Goal: Transaction & Acquisition: Book appointment/travel/reservation

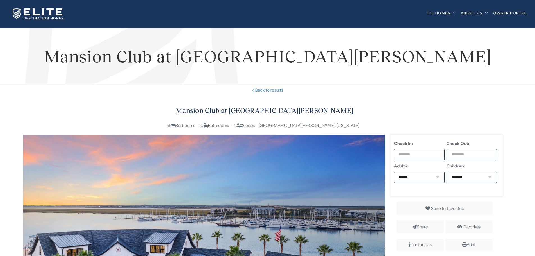
click at [370, 105] on h2 "Mansion Club at [GEOGRAPHIC_DATA][PERSON_NAME]" at bounding box center [264, 111] width 483 height 12
click at [383, 107] on h2 "Mansion Club at [GEOGRAPHIC_DATA][PERSON_NAME]" at bounding box center [264, 111] width 483 height 12
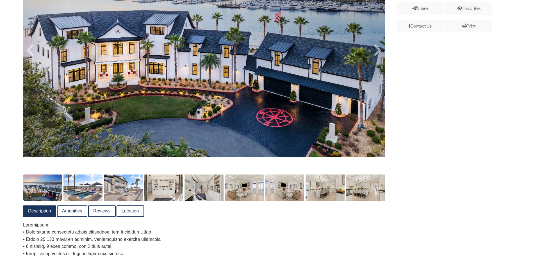
scroll to position [196, 0]
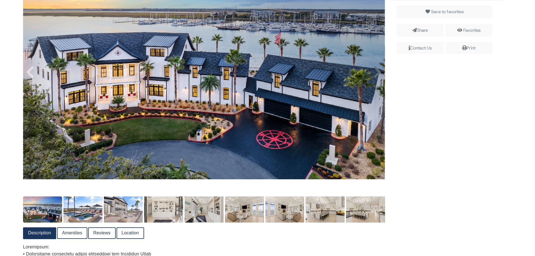
click at [375, 74] on icon at bounding box center [377, 71] width 8 height 13
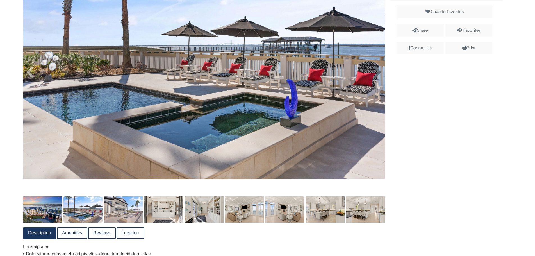
click at [375, 74] on icon at bounding box center [377, 71] width 8 height 13
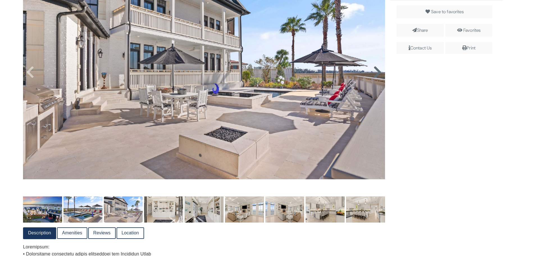
click at [375, 74] on icon at bounding box center [377, 71] width 8 height 13
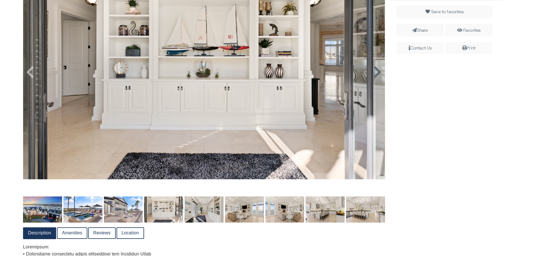
click at [375, 74] on icon at bounding box center [377, 71] width 8 height 13
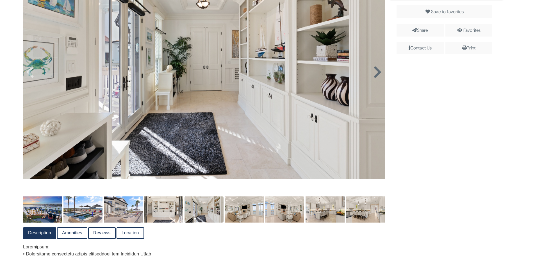
click at [375, 74] on icon at bounding box center [377, 71] width 8 height 13
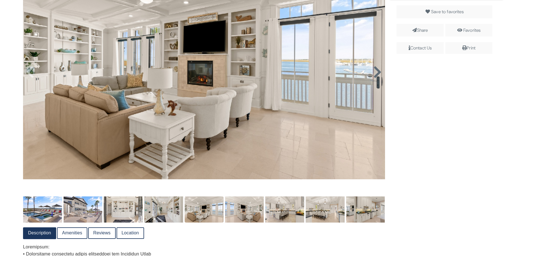
click at [375, 74] on icon at bounding box center [377, 71] width 8 height 13
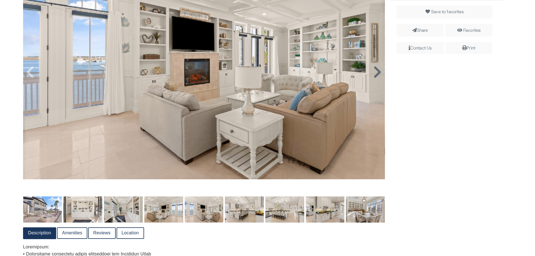
click at [375, 74] on icon at bounding box center [377, 71] width 8 height 13
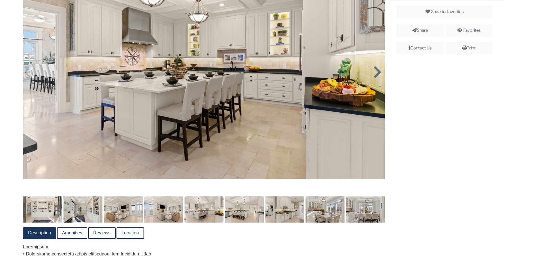
click at [375, 74] on icon at bounding box center [377, 71] width 8 height 13
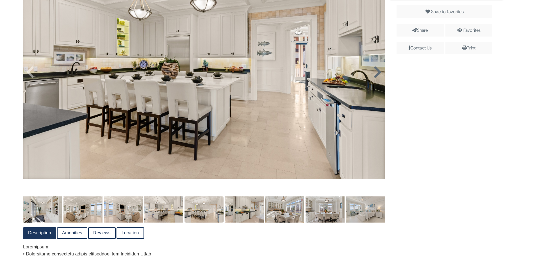
click at [375, 74] on icon at bounding box center [377, 71] width 8 height 13
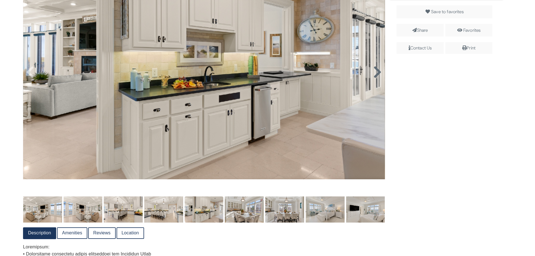
click at [375, 74] on icon at bounding box center [377, 71] width 8 height 13
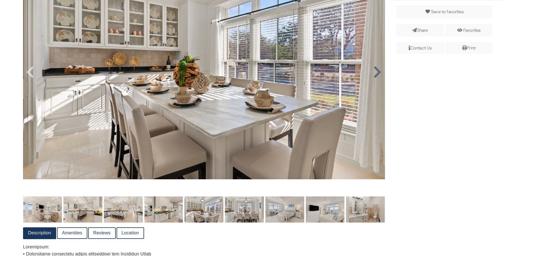
click at [375, 74] on icon at bounding box center [377, 71] width 8 height 13
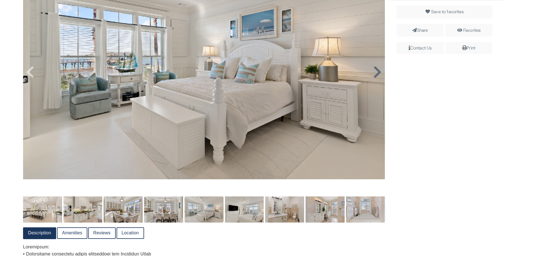
click at [375, 74] on icon at bounding box center [377, 71] width 8 height 13
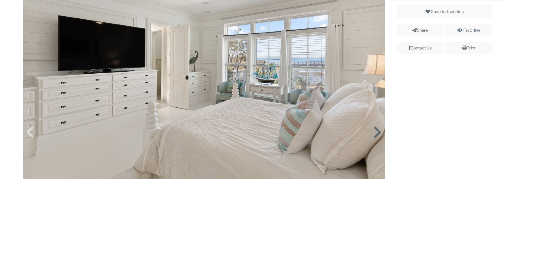
click at [375, 74] on img at bounding box center [204, 58] width 362 height 241
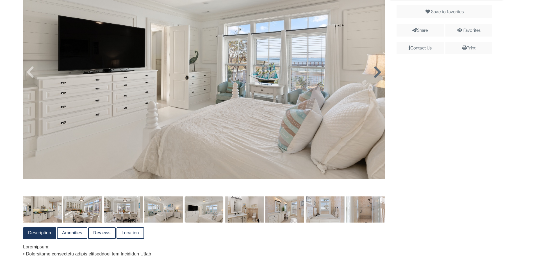
click at [375, 74] on icon at bounding box center [377, 71] width 8 height 13
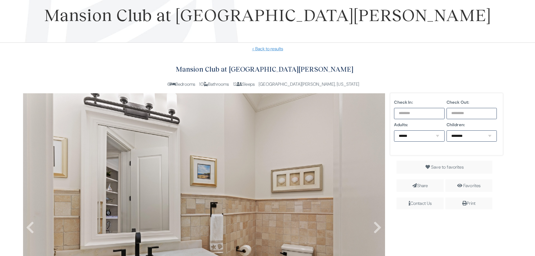
scroll to position [112, 0]
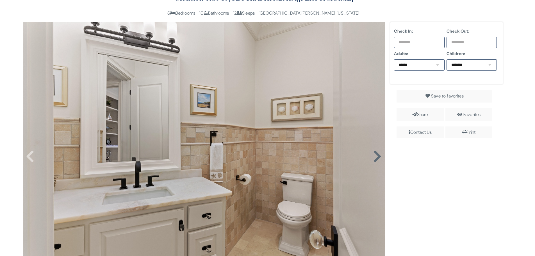
click at [376, 156] on icon at bounding box center [377, 156] width 8 height 13
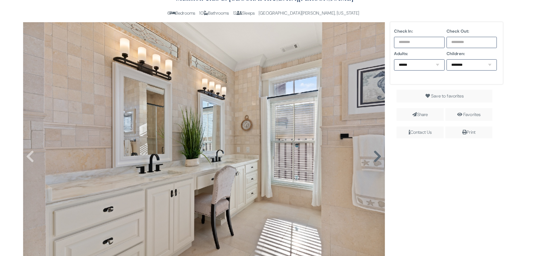
click at [376, 156] on icon at bounding box center [377, 156] width 8 height 13
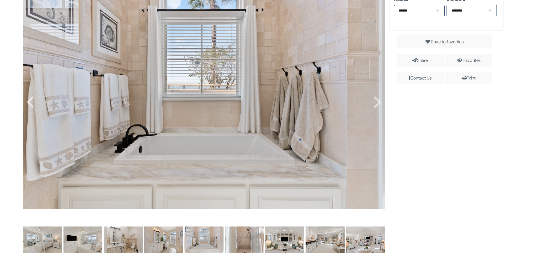
scroll to position [168, 0]
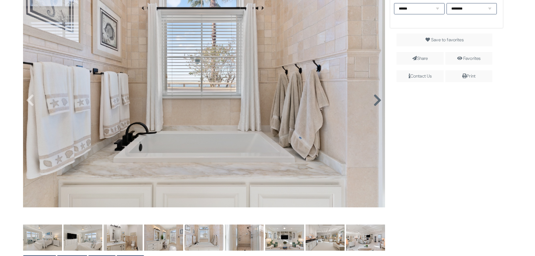
click at [373, 103] on icon at bounding box center [377, 99] width 8 height 13
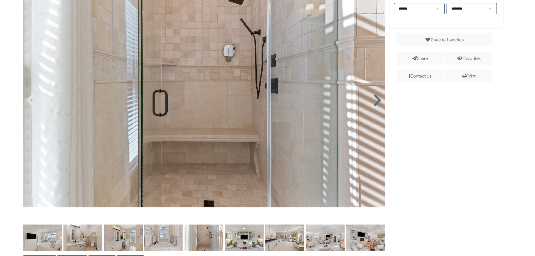
click at [373, 103] on icon at bounding box center [377, 99] width 8 height 13
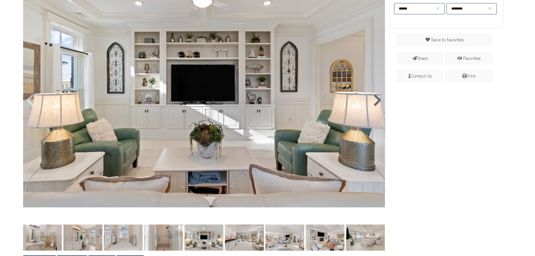
click at [373, 103] on icon at bounding box center [377, 99] width 8 height 13
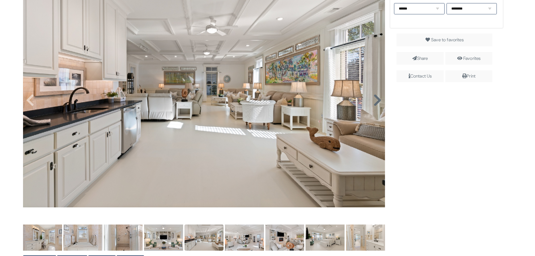
click at [373, 103] on icon at bounding box center [377, 99] width 8 height 13
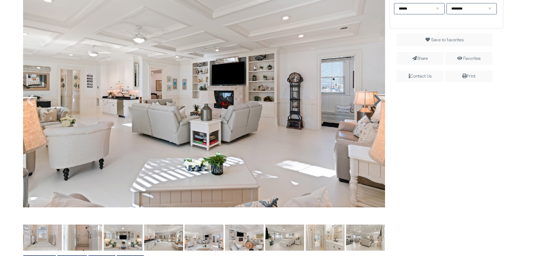
click at [373, 103] on icon at bounding box center [377, 99] width 8 height 13
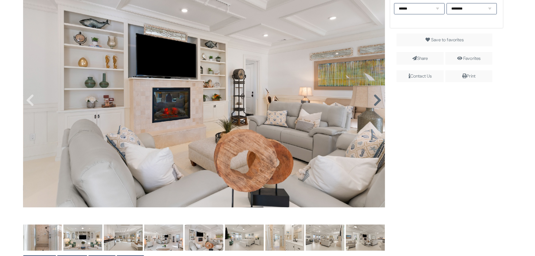
click at [373, 103] on icon at bounding box center [377, 99] width 8 height 13
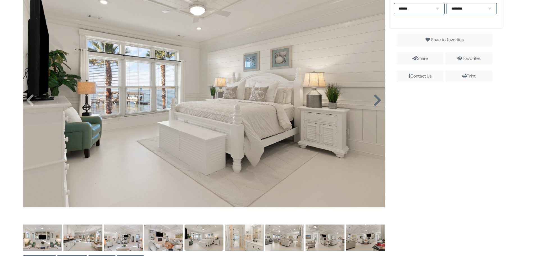
click at [373, 103] on icon at bounding box center [377, 99] width 8 height 13
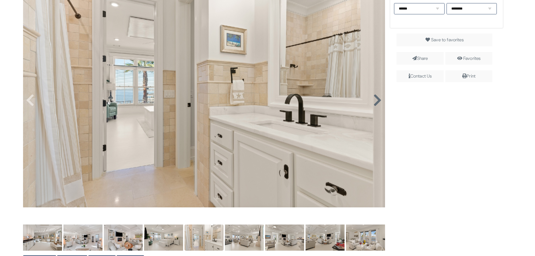
click at [373, 103] on icon at bounding box center [377, 99] width 8 height 13
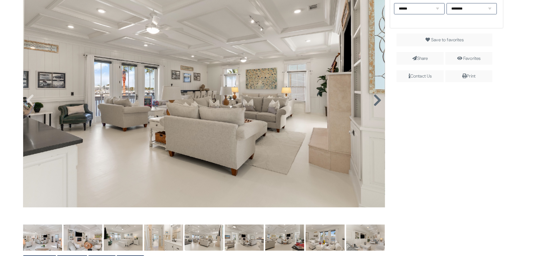
click at [373, 103] on icon at bounding box center [377, 99] width 8 height 13
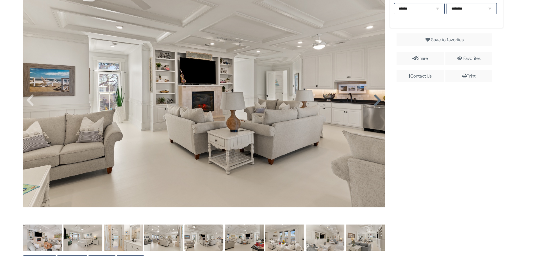
click at [373, 103] on icon at bounding box center [377, 99] width 8 height 13
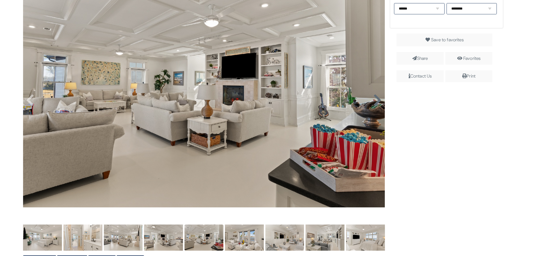
click at [373, 103] on icon at bounding box center [377, 99] width 8 height 13
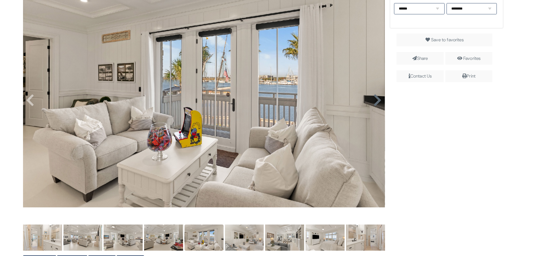
click at [373, 103] on icon at bounding box center [377, 99] width 8 height 13
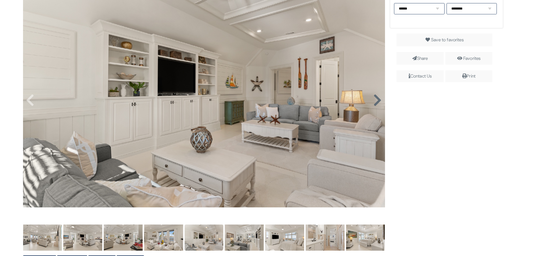
click at [373, 103] on icon at bounding box center [377, 99] width 8 height 13
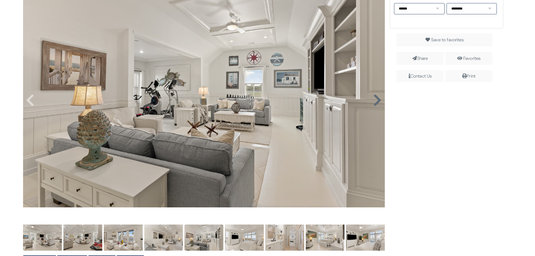
click at [373, 103] on icon at bounding box center [377, 99] width 8 height 13
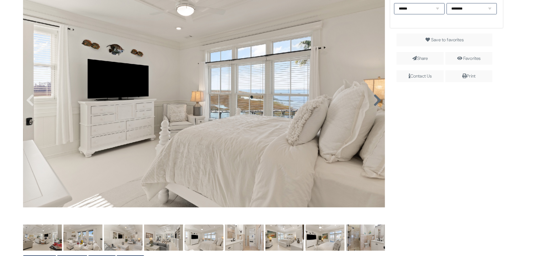
click at [373, 103] on icon at bounding box center [377, 99] width 8 height 13
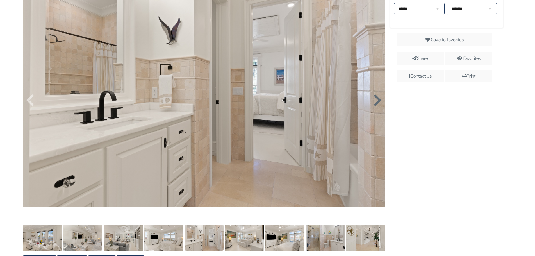
click at [373, 103] on icon at bounding box center [377, 99] width 8 height 13
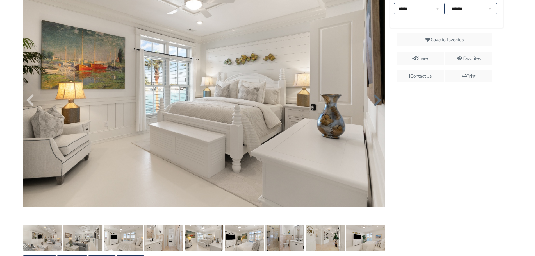
click at [373, 103] on icon at bounding box center [377, 99] width 8 height 13
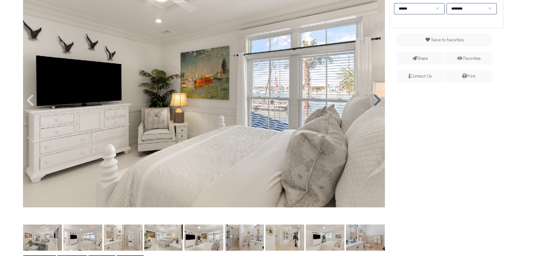
click at [373, 103] on div at bounding box center [204, 94] width 362 height 257
click at [373, 103] on icon at bounding box center [377, 99] width 8 height 13
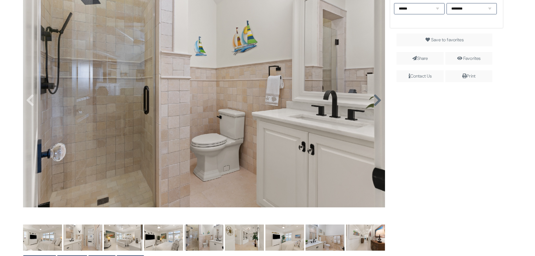
click at [373, 103] on icon at bounding box center [377, 99] width 8 height 13
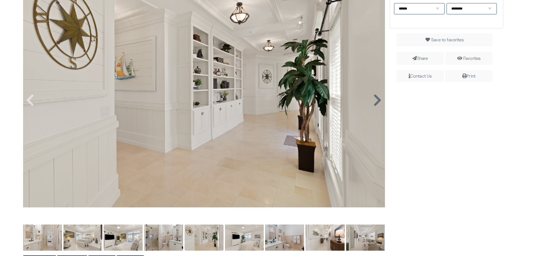
click at [373, 103] on icon at bounding box center [377, 99] width 8 height 13
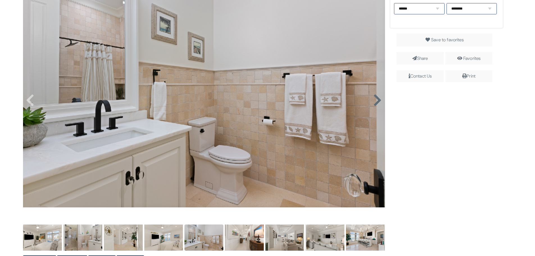
click at [373, 103] on icon at bounding box center [377, 99] width 8 height 13
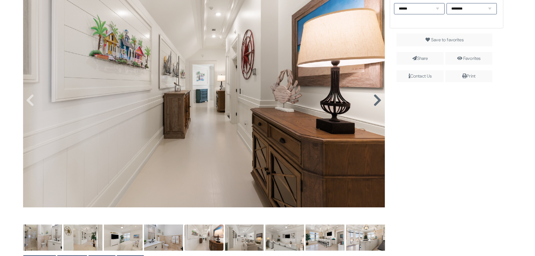
click at [373, 103] on icon at bounding box center [377, 99] width 8 height 13
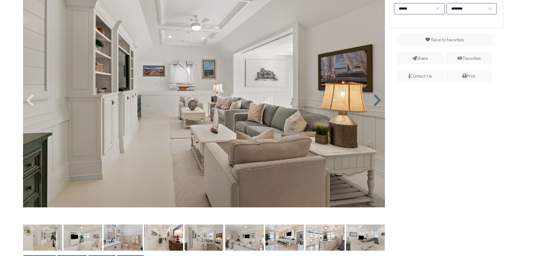
click at [373, 103] on icon at bounding box center [377, 99] width 8 height 13
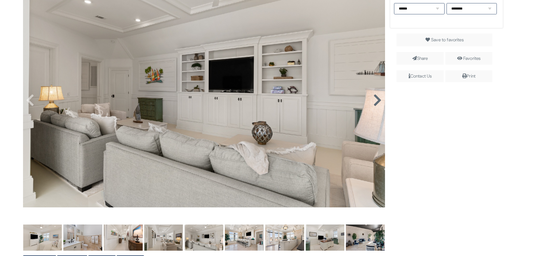
click at [373, 103] on icon at bounding box center [377, 99] width 8 height 13
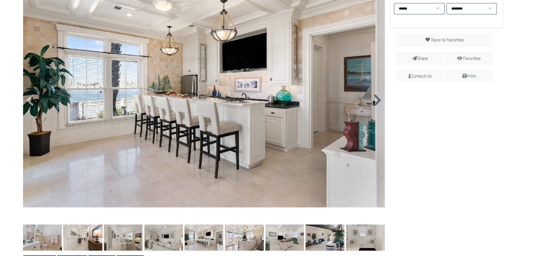
click at [373, 103] on icon at bounding box center [377, 99] width 8 height 13
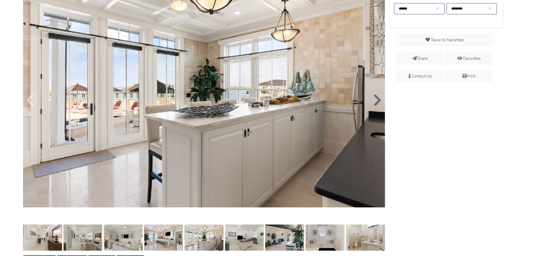
click at [373, 103] on icon at bounding box center [377, 99] width 8 height 13
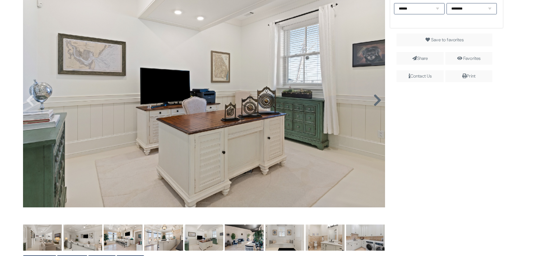
click at [373, 103] on icon at bounding box center [377, 99] width 8 height 13
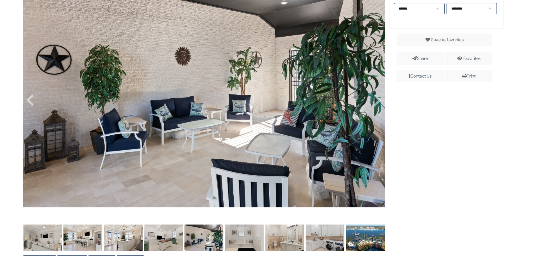
click at [386, 100] on div "Check In: Check Out: Adults: ****** * * * * * * * * * ** ** ** Children: ******…" at bounding box center [446, 227] width 121 height 522
click at [376, 101] on icon at bounding box center [377, 99] width 8 height 13
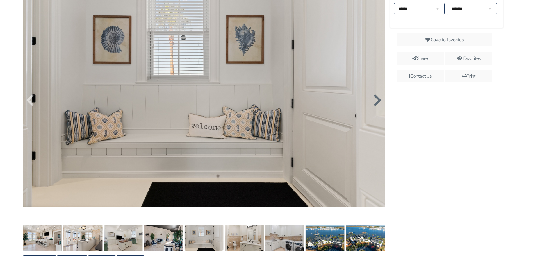
click at [376, 101] on icon at bounding box center [377, 99] width 8 height 13
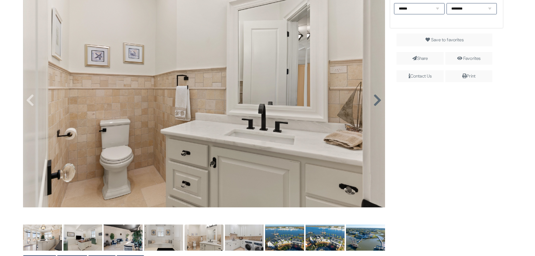
click at [376, 101] on icon at bounding box center [377, 99] width 8 height 13
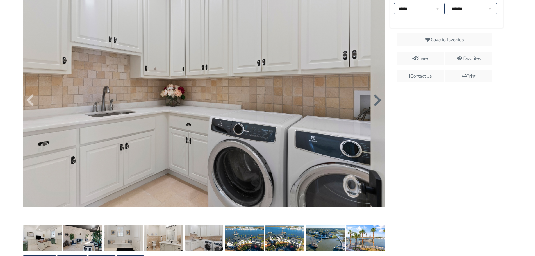
click at [376, 101] on icon at bounding box center [377, 99] width 8 height 13
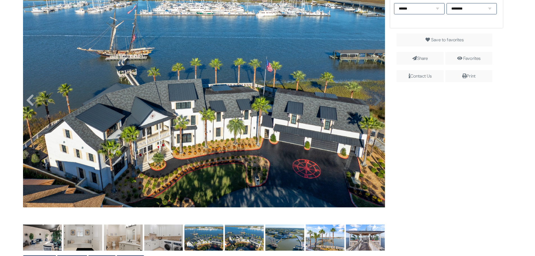
click at [376, 101] on icon at bounding box center [377, 99] width 8 height 13
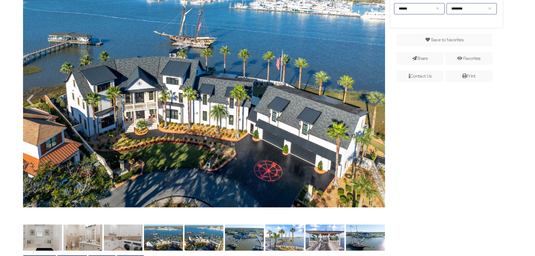
click at [376, 101] on icon at bounding box center [377, 99] width 8 height 13
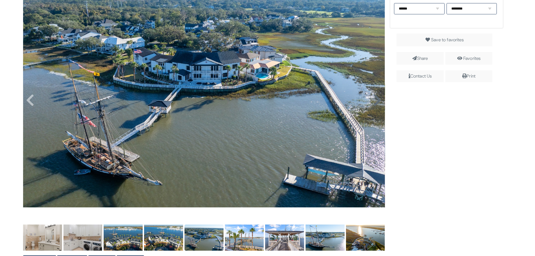
click at [375, 98] on icon at bounding box center [377, 99] width 8 height 13
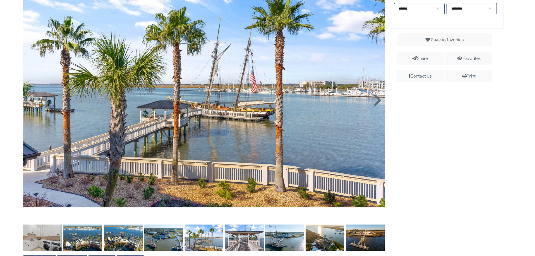
click at [375, 98] on icon at bounding box center [377, 99] width 8 height 13
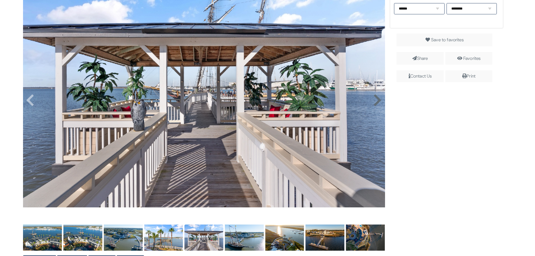
click at [375, 98] on icon at bounding box center [377, 99] width 8 height 13
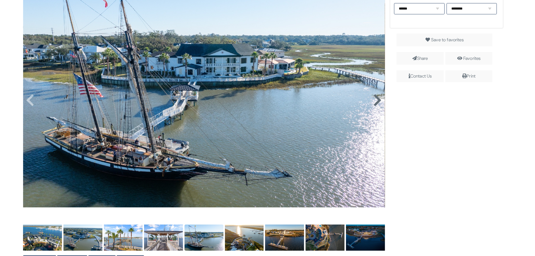
click at [375, 98] on icon at bounding box center [377, 99] width 8 height 13
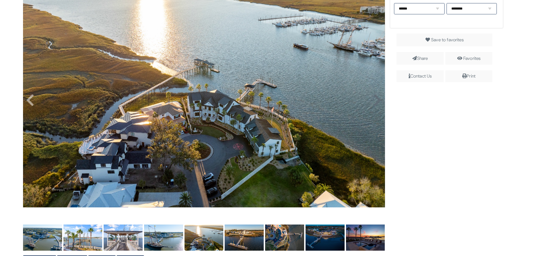
click at [375, 98] on icon at bounding box center [377, 99] width 8 height 13
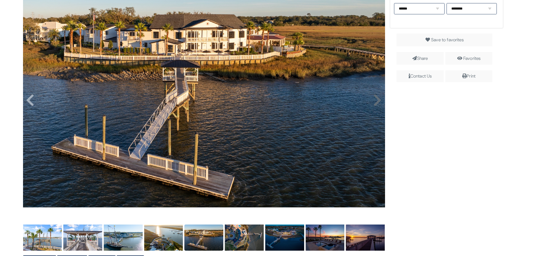
click at [375, 98] on icon at bounding box center [377, 99] width 8 height 13
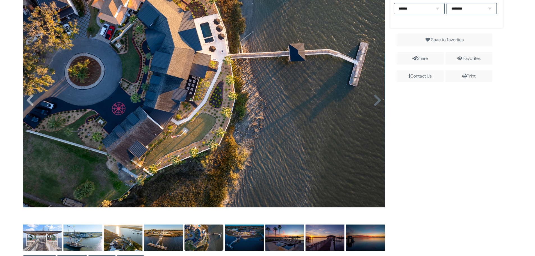
click at [375, 98] on icon at bounding box center [377, 99] width 8 height 13
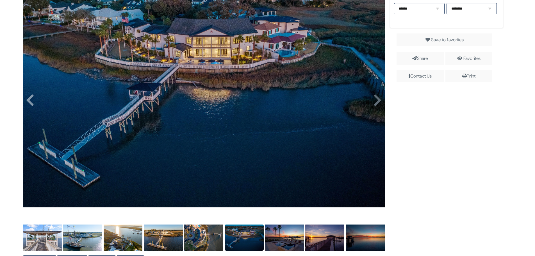
click at [375, 98] on icon at bounding box center [377, 99] width 8 height 13
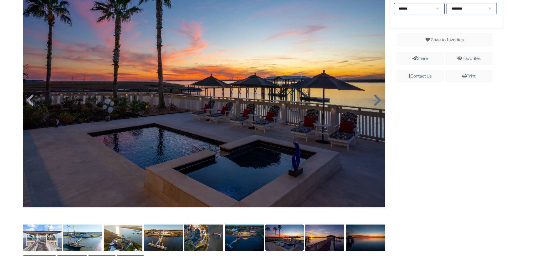
click at [375, 98] on icon at bounding box center [377, 99] width 8 height 13
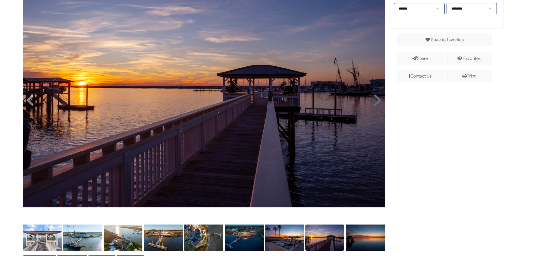
click at [375, 98] on icon at bounding box center [377, 99] width 8 height 13
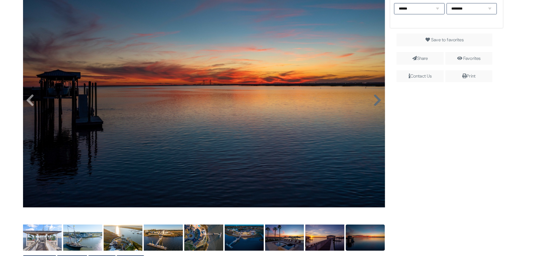
click at [375, 98] on icon at bounding box center [377, 99] width 8 height 13
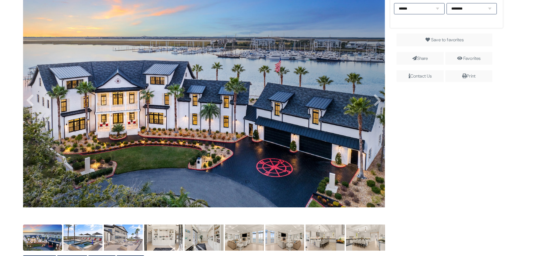
drag, startPoint x: 261, startPoint y: 140, endPoint x: 157, endPoint y: 153, distance: 105.5
click at [160, 153] on img at bounding box center [204, 86] width 362 height 241
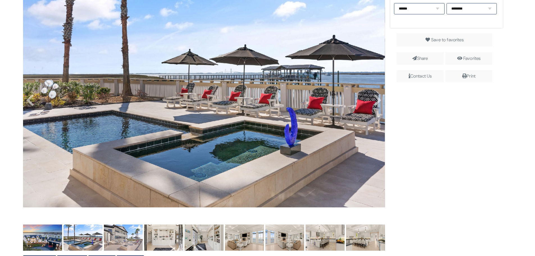
drag, startPoint x: 330, startPoint y: 138, endPoint x: 284, endPoint y: 146, distance: 47.0
click at [288, 145] on img at bounding box center [204, 86] width 362 height 241
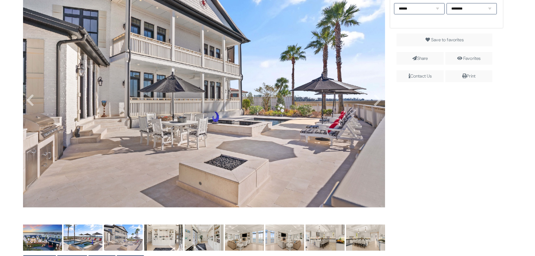
drag, startPoint x: 278, startPoint y: 146, endPoint x: 190, endPoint y: 162, distance: 89.6
click at [210, 160] on img at bounding box center [204, 86] width 362 height 241
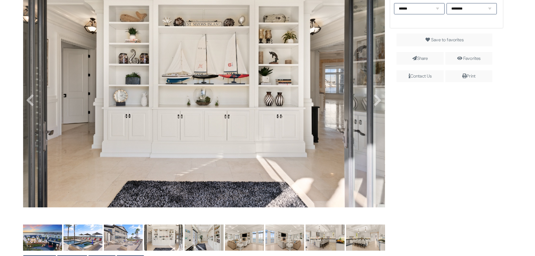
drag, startPoint x: 311, startPoint y: 149, endPoint x: 219, endPoint y: 163, distance: 92.5
click at [274, 158] on img at bounding box center [204, 86] width 362 height 241
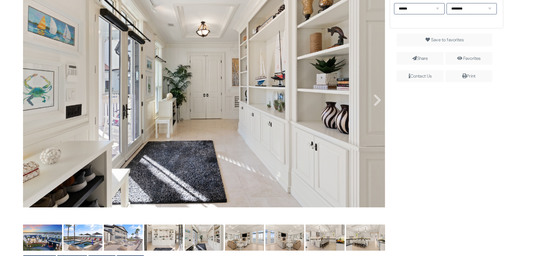
click at [26, 100] on icon at bounding box center [30, 99] width 8 height 13
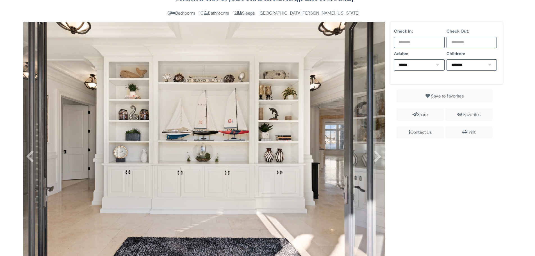
scroll to position [140, 0]
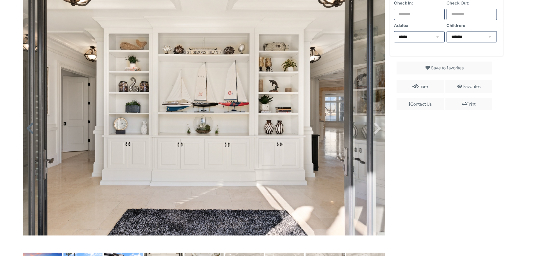
click at [26, 129] on icon at bounding box center [30, 128] width 8 height 13
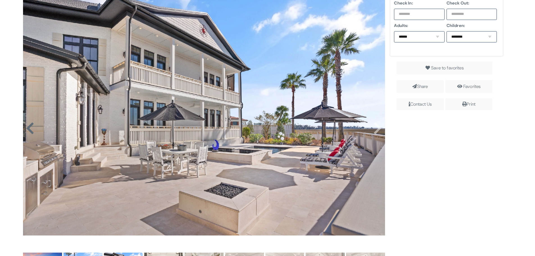
click at [26, 129] on icon at bounding box center [30, 128] width 8 height 13
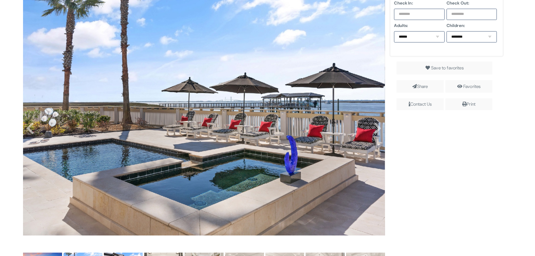
click at [455, 170] on div "Check In: Check Out: Adults: ****** * * * * * * * * * ** ** ** Children: ******…" at bounding box center [446, 255] width 121 height 522
click at [446, 154] on div "Check In: Check Out: Adults: ****** * * * * * * * * * ** ** ** Children: ******…" at bounding box center [446, 255] width 121 height 522
click at [461, 153] on div "Check In: Check Out: Adults: ****** * * * * * * * * * ** ** ** Children: ******…" at bounding box center [446, 255] width 121 height 522
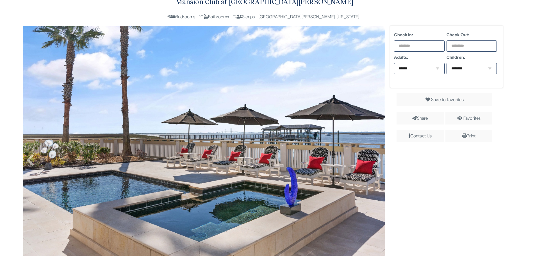
scroll to position [84, 0]
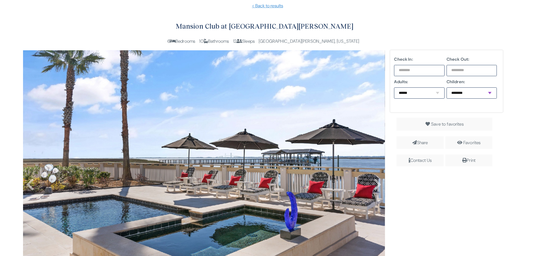
click at [456, 88] on select "******** * * * * * * * * * ** ** **" at bounding box center [471, 92] width 51 height 11
select select "*"
click at [446, 87] on select "******** * * * * * * * * * ** ** **" at bounding box center [471, 92] width 51 height 11
click at [429, 94] on select "****** * * * * * * * * * ** ** **" at bounding box center [419, 92] width 51 height 11
select select "*"
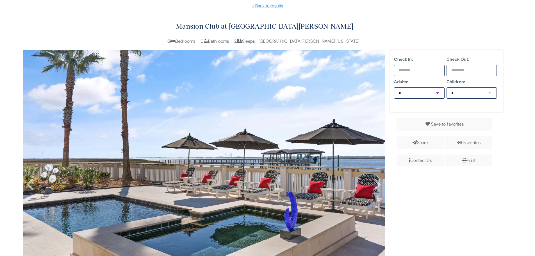
click at [394, 87] on select "****** * * * * * * * * * ** ** **" at bounding box center [419, 92] width 51 height 11
click at [422, 71] on input "text" at bounding box center [419, 70] width 51 height 11
click at [432, 131] on link "15" at bounding box center [430, 128] width 10 height 11
type input "**********"
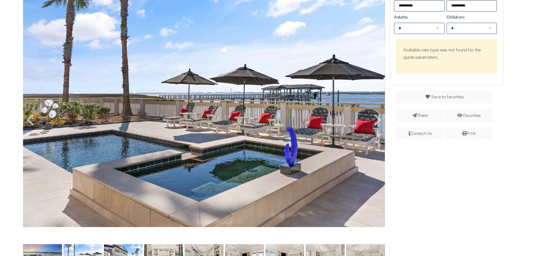
scroll to position [0, 0]
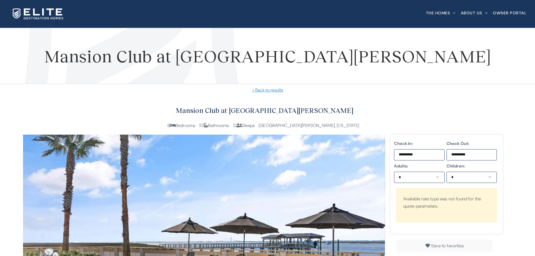
drag, startPoint x: 402, startPoint y: 97, endPoint x: 388, endPoint y: 100, distance: 13.4
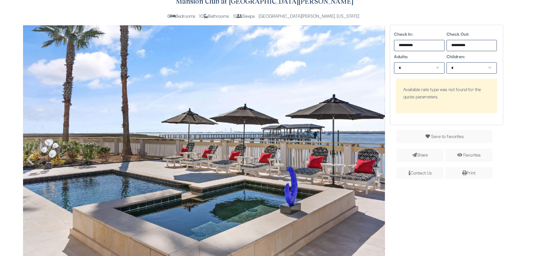
scroll to position [168, 0]
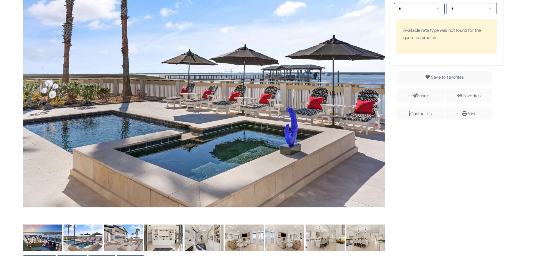
click at [28, 101] on icon at bounding box center [30, 99] width 8 height 13
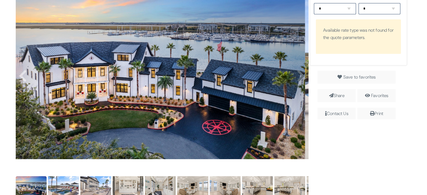
click at [297, 79] on icon at bounding box center [300, 75] width 8 height 13
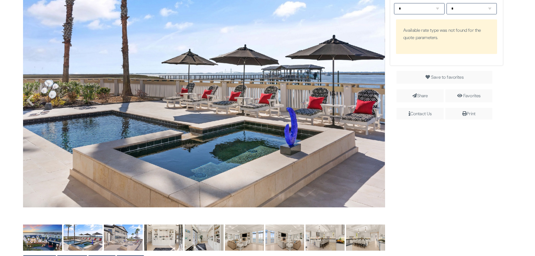
click at [469, 179] on div "**********" at bounding box center [446, 227] width 121 height 522
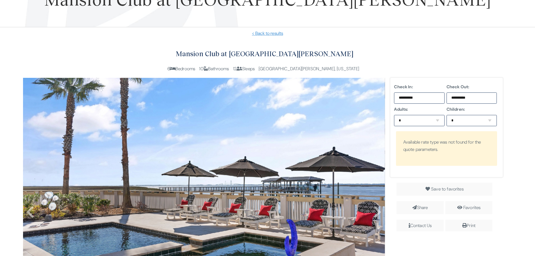
scroll to position [112, 0]
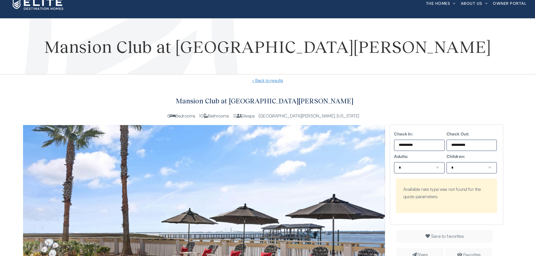
scroll to position [0, 0]
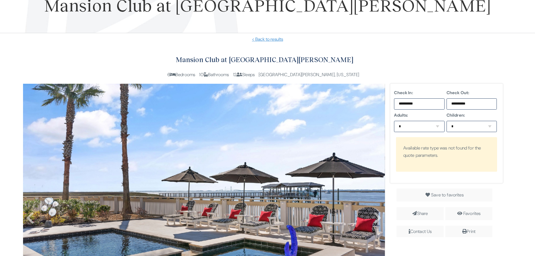
scroll to position [140, 0]
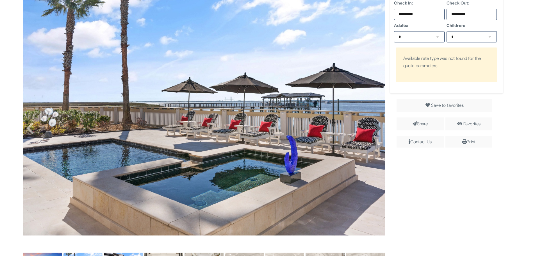
click at [375, 126] on icon at bounding box center [377, 128] width 8 height 13
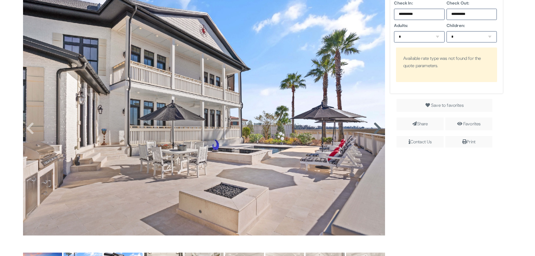
click at [375, 126] on icon at bounding box center [377, 128] width 8 height 13
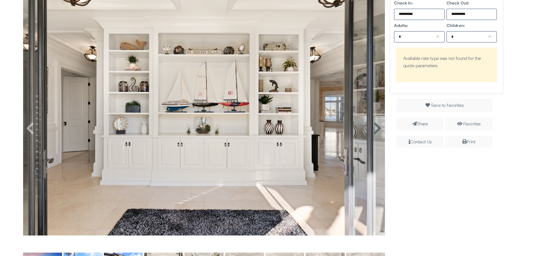
click at [375, 126] on icon at bounding box center [377, 128] width 8 height 13
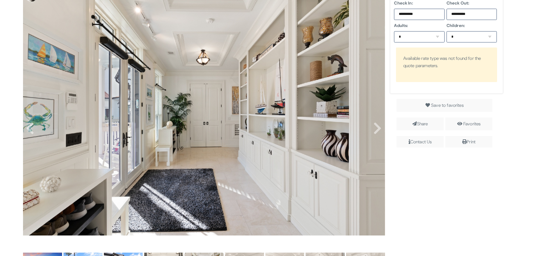
click at [386, 126] on div "Close Share Your Name: Your Email: Recipients Email: Enter one or more recipien…" at bounding box center [445, 120] width 123 height 54
click at [377, 129] on icon at bounding box center [377, 128] width 8 height 13
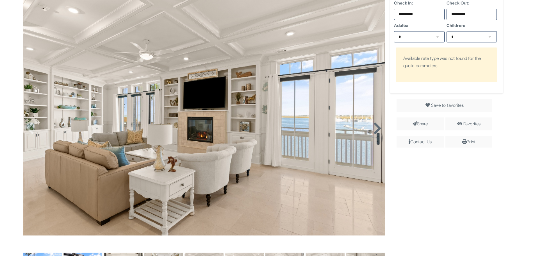
click at [377, 129] on icon at bounding box center [377, 128] width 8 height 13
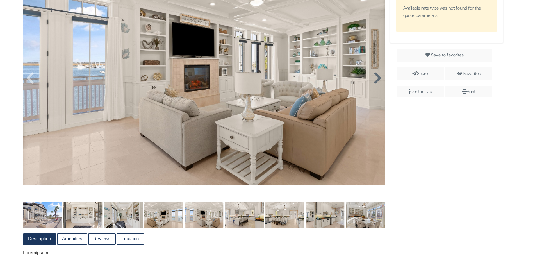
scroll to position [196, 0]
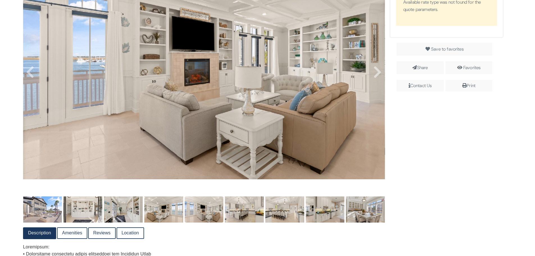
click at [386, 170] on div "**********" at bounding box center [446, 199] width 121 height 522
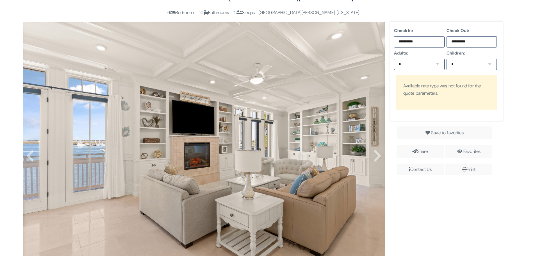
scroll to position [112, 0]
click at [441, 56] on label "Adults:" at bounding box center [419, 53] width 51 height 7
click at [437, 62] on select "****** * * * * * * * * * ** ** **" at bounding box center [419, 64] width 51 height 11
select select "*"
click at [394, 59] on select "****** * * * * * * * * * ** ** **" at bounding box center [419, 64] width 51 height 11
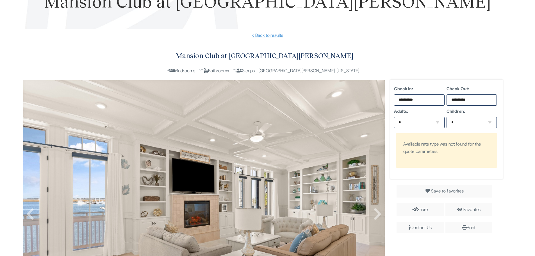
scroll to position [140, 0]
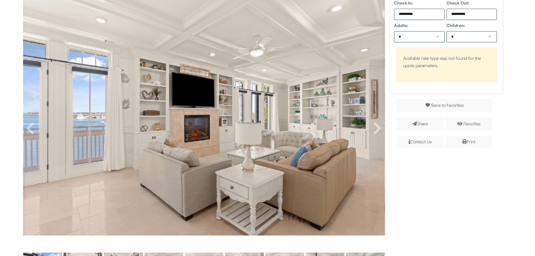
click at [499, 138] on div "Close Share Your Name: Your Email: Recipients Email: Enter one or more recipien…" at bounding box center [445, 120] width 123 height 54
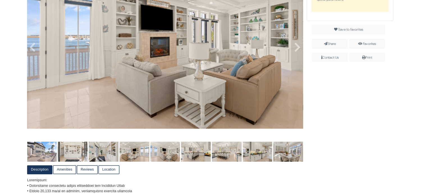
scroll to position [0, 0]
